Goal: Obtain resource: Download file/media

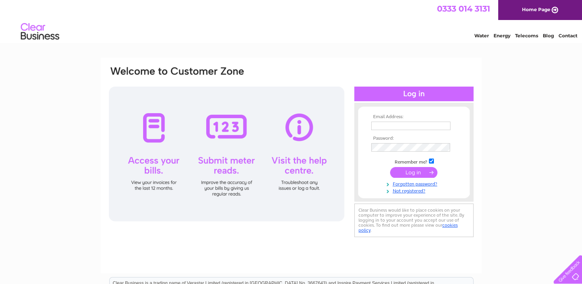
type input "janet@bollostore.com"
click at [403, 172] on input "submit" at bounding box center [413, 172] width 47 height 11
click at [434, 172] on input "submit" at bounding box center [413, 172] width 47 height 11
click at [433, 172] on input "submit" at bounding box center [413, 172] width 47 height 11
click at [430, 172] on input "submit" at bounding box center [413, 172] width 47 height 11
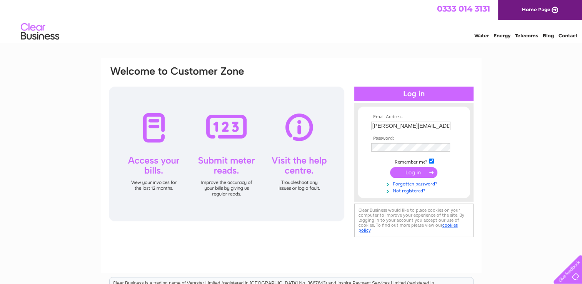
click at [413, 173] on input "submit" at bounding box center [413, 172] width 47 height 11
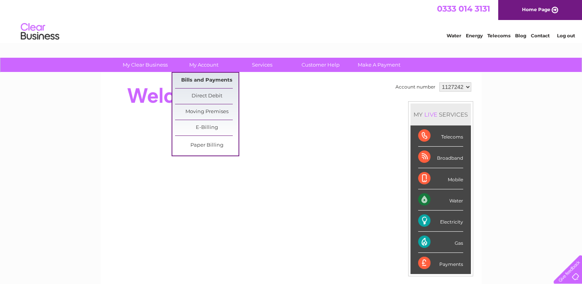
click at [200, 82] on link "Bills and Payments" at bounding box center [206, 80] width 63 height 15
click at [199, 81] on link "Bills and Payments" at bounding box center [206, 80] width 63 height 15
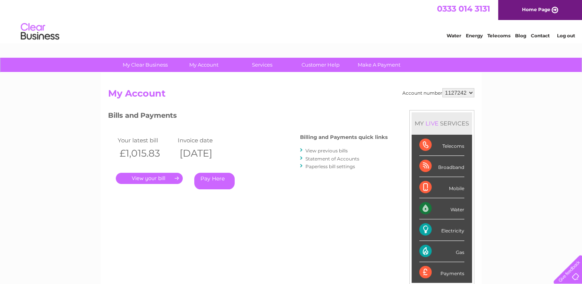
click at [310, 152] on link "View previous bills" at bounding box center [327, 151] width 42 height 6
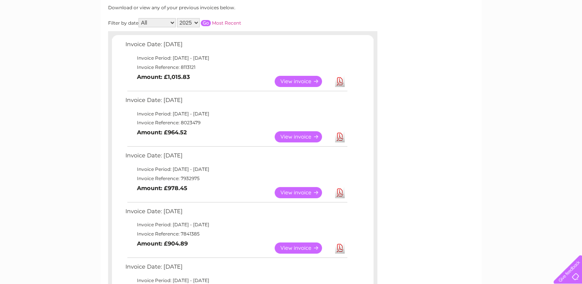
scroll to position [107, 0]
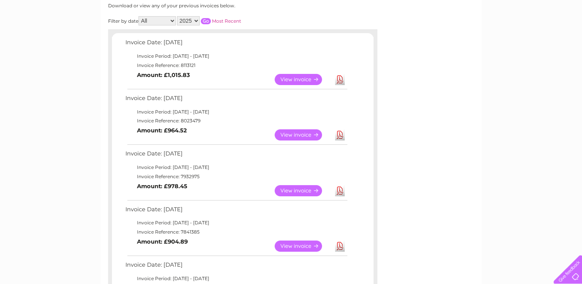
click at [316, 189] on link "View" at bounding box center [303, 190] width 57 height 11
click at [339, 189] on link "Download" at bounding box center [340, 190] width 10 height 11
click at [339, 133] on link "Download" at bounding box center [340, 134] width 10 height 11
click at [318, 77] on link "View" at bounding box center [303, 79] width 57 height 11
click at [339, 82] on link "Download" at bounding box center [340, 79] width 10 height 11
